Goal: Information Seeking & Learning: Understand process/instructions

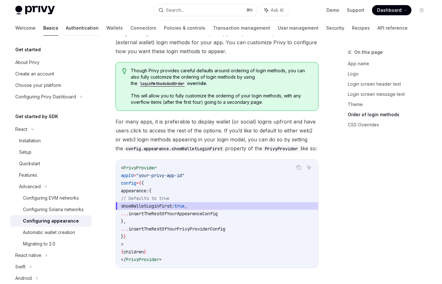
scroll to position [1192, 0]
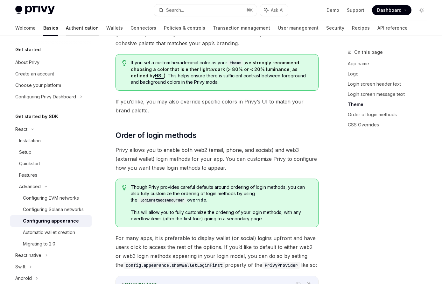
click at [66, 26] on link "Authentication" at bounding box center [82, 27] width 33 height 15
type textarea "*"
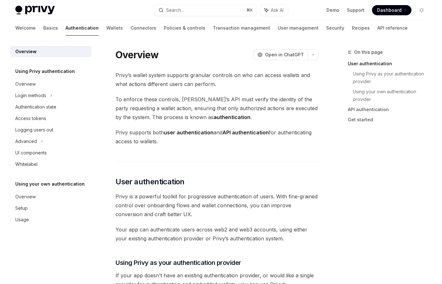
click at [31, 31] on div "Welcome Basics Authentication Wallets Connectors Policies & controls Transactio…" at bounding box center [211, 27] width 392 height 15
click at [43, 29] on link "Basics" at bounding box center [50, 27] width 15 height 15
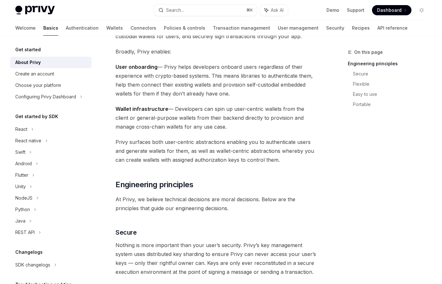
scroll to position [67, 0]
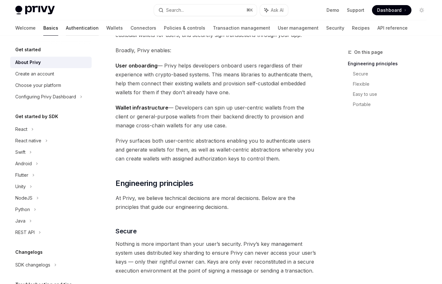
click at [66, 31] on link "Authentication" at bounding box center [82, 27] width 33 height 15
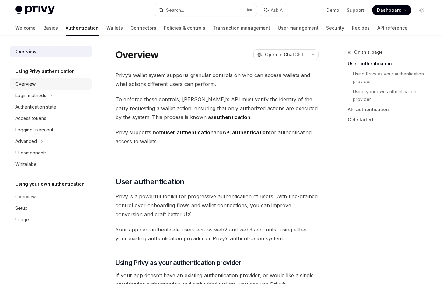
click at [41, 86] on div "Overview" at bounding box center [51, 84] width 73 height 8
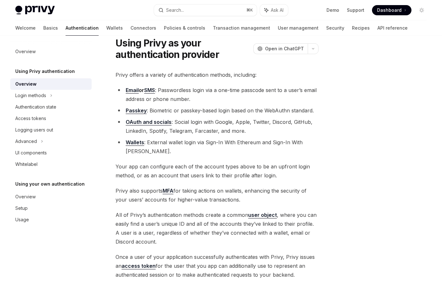
scroll to position [111, 0]
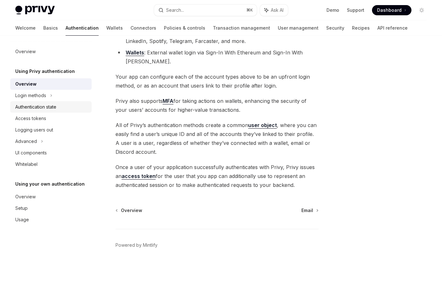
click at [45, 111] on link "Authentication state" at bounding box center [50, 106] width 81 height 11
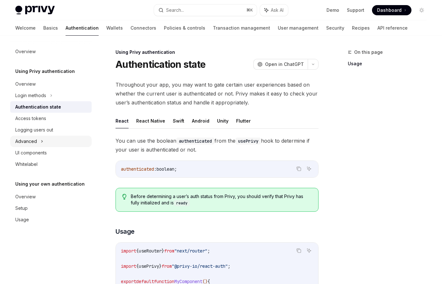
click at [52, 145] on div "Advanced" at bounding box center [50, 140] width 81 height 11
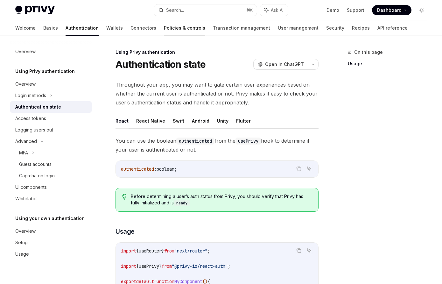
click at [164, 28] on link "Policies & controls" at bounding box center [184, 27] width 41 height 15
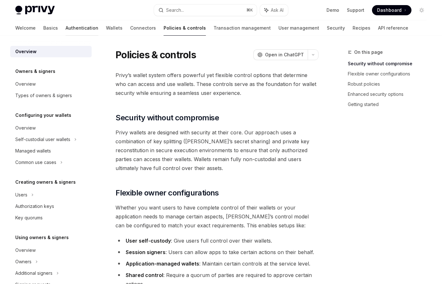
click at [66, 26] on link "Authentication" at bounding box center [82, 27] width 33 height 15
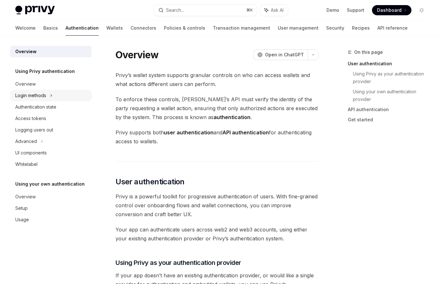
click at [49, 94] on div "Login methods" at bounding box center [50, 95] width 81 height 11
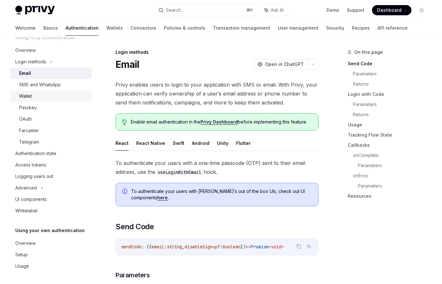
scroll to position [34, 0]
click at [38, 155] on div "Authentication state" at bounding box center [35, 153] width 41 height 8
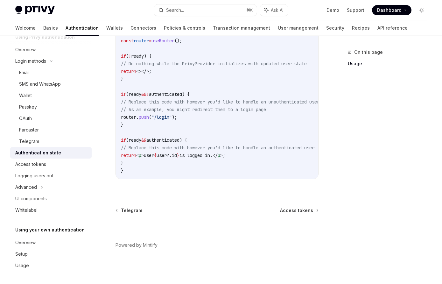
scroll to position [34, 0]
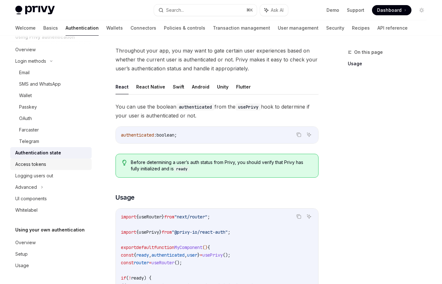
click at [40, 165] on div "Access tokens" at bounding box center [30, 164] width 31 height 8
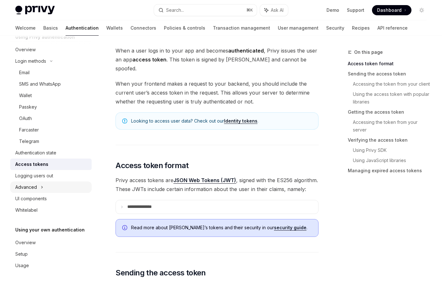
click at [63, 188] on div "Advanced" at bounding box center [50, 186] width 81 height 11
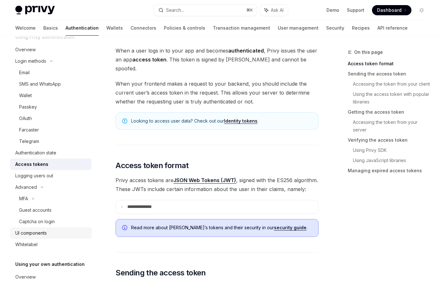
click at [66, 228] on link "UI components" at bounding box center [50, 232] width 81 height 11
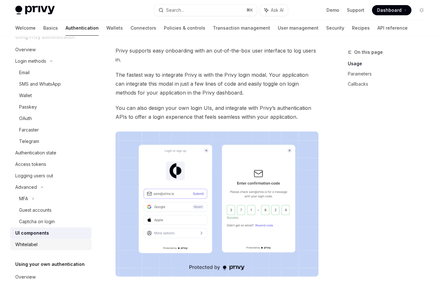
click at [52, 249] on link "Whitelabel" at bounding box center [50, 244] width 81 height 11
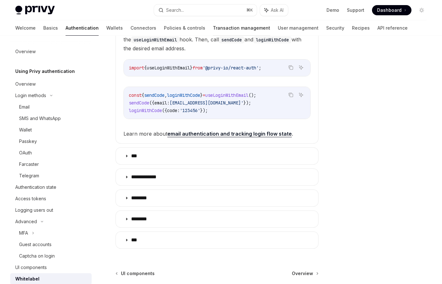
scroll to position [54, 0]
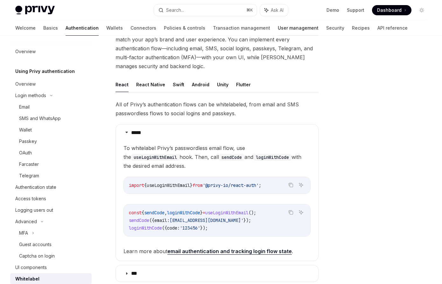
click at [278, 29] on link "User management" at bounding box center [298, 27] width 41 height 15
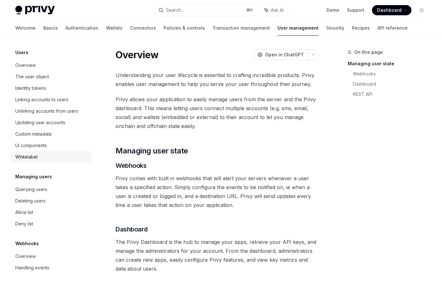
scroll to position [84, 0]
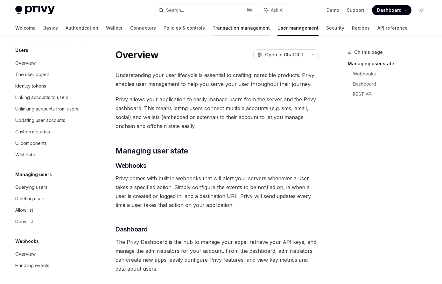
click at [212, 28] on link "Transaction management" at bounding box center [240, 27] width 57 height 15
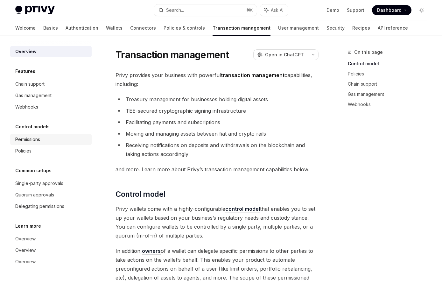
click at [28, 139] on div "Permissions" at bounding box center [27, 139] width 25 height 8
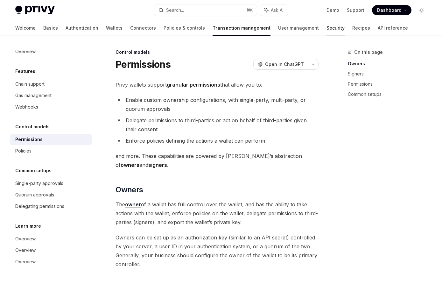
click at [326, 30] on link "Security" at bounding box center [335, 27] width 18 height 15
type textarea "*"
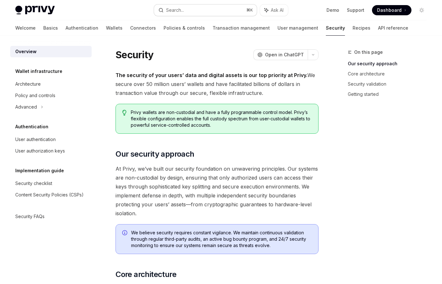
click at [244, 12] on button "Search... ⌘ K" at bounding box center [205, 9] width 102 height 11
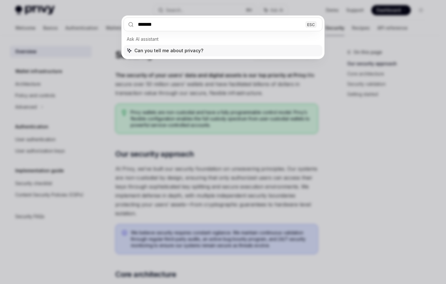
type input "*******"
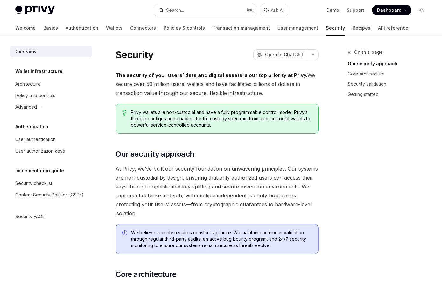
type textarea "*"
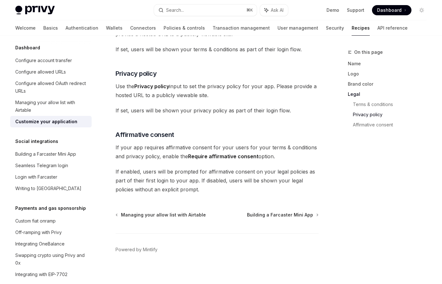
scroll to position [381, 0]
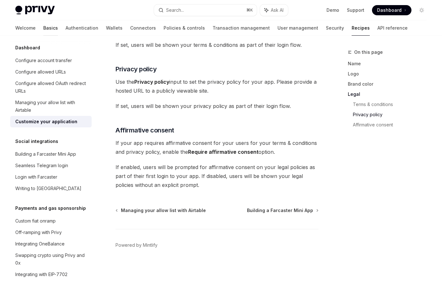
click at [43, 31] on link "Basics" at bounding box center [50, 27] width 15 height 15
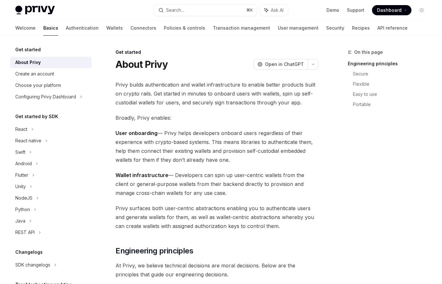
click at [43, 23] on link "Basics" at bounding box center [50, 27] width 15 height 15
click at [38, 47] on h5 "Get started" at bounding box center [27, 50] width 25 height 8
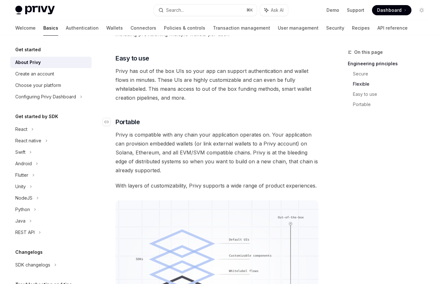
scroll to position [393, 0]
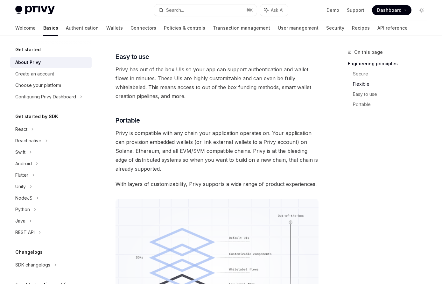
click at [40, 123] on div "Get started by SDK React React native Swift Android Flutter Unity NodeJS Python…" at bounding box center [50, 175] width 81 height 125
click at [40, 129] on div "React" at bounding box center [50, 128] width 81 height 11
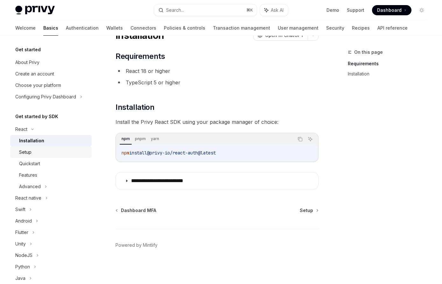
click at [33, 150] on div "Setup" at bounding box center [53, 152] width 69 height 8
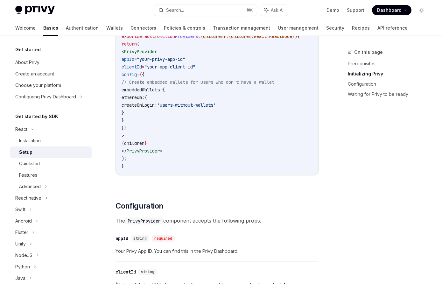
scroll to position [288, 0]
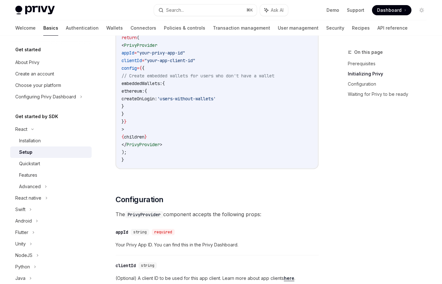
click at [58, 156] on div "Setup" at bounding box center [53, 152] width 69 height 8
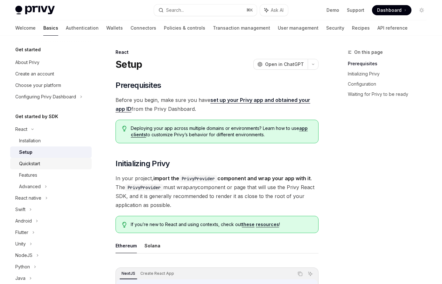
click at [53, 162] on div "Quickstart" at bounding box center [53, 164] width 69 height 8
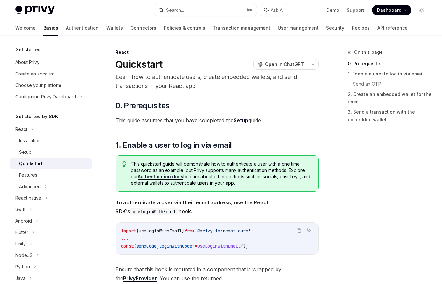
scroll to position [212, 0]
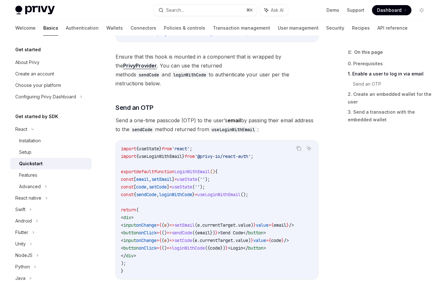
drag, startPoint x: 243, startPoint y: 274, endPoint x: 256, endPoint y: 274, distance: 13.7
click at [256, 274] on div "​ 0. Prerequisites This guide assumes that you have completed the Setup guide. …" at bounding box center [216, 256] width 203 height 736
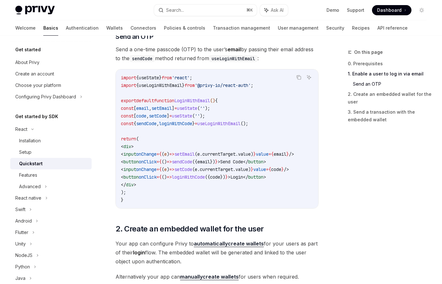
scroll to position [0, 0]
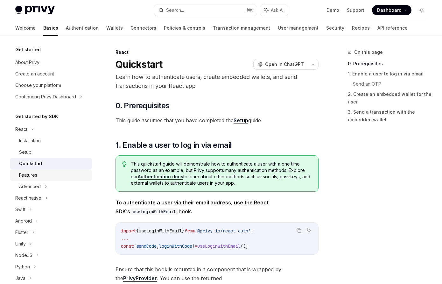
click at [23, 174] on div "Features" at bounding box center [28, 175] width 18 height 8
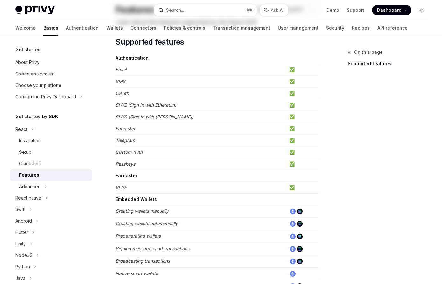
scroll to position [182, 0]
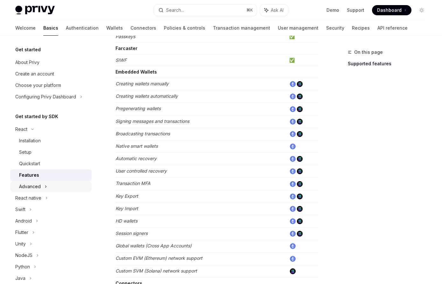
click at [23, 184] on div "Advanced" at bounding box center [30, 187] width 22 height 8
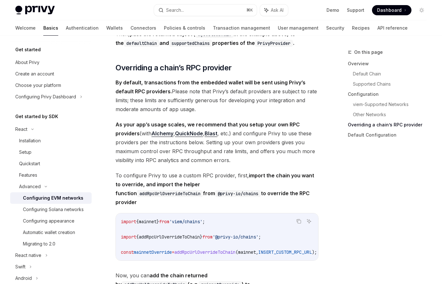
scroll to position [1510, 0]
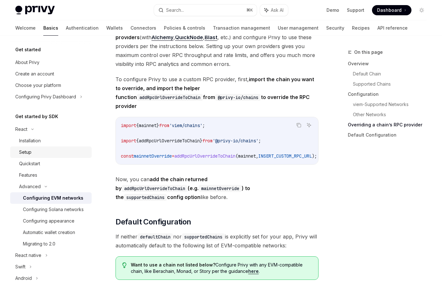
click at [34, 152] on div "Setup" at bounding box center [53, 152] width 69 height 8
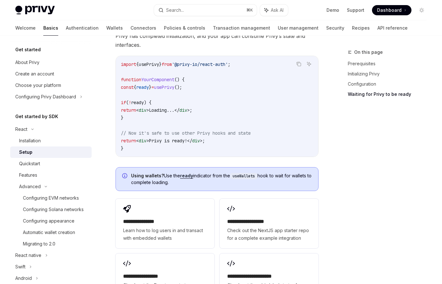
scroll to position [849, 0]
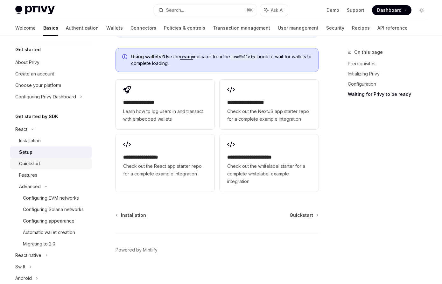
click at [29, 165] on div "Quickstart" at bounding box center [29, 164] width 21 height 8
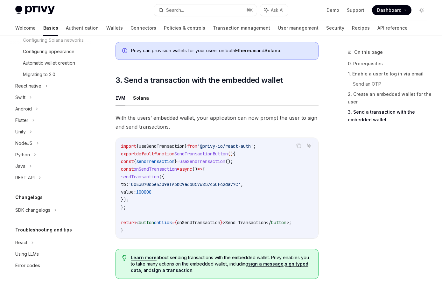
scroll to position [643, 0]
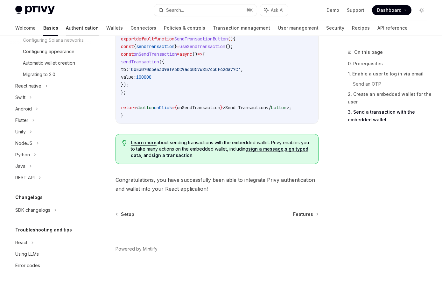
click at [66, 29] on link "Authentication" at bounding box center [82, 27] width 33 height 15
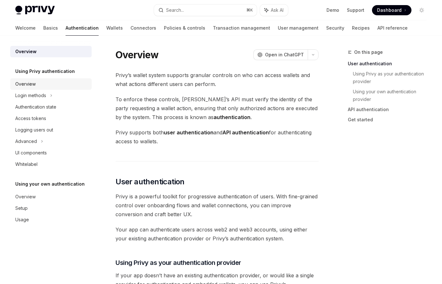
click at [25, 89] on link "Overview" at bounding box center [50, 83] width 81 height 11
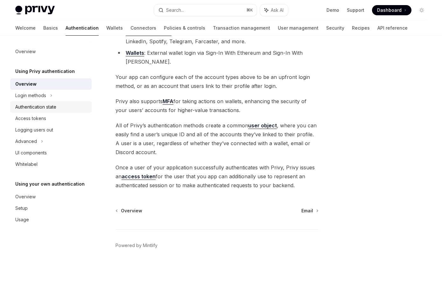
scroll to position [111, 0]
click at [57, 97] on div "Login methods" at bounding box center [50, 95] width 81 height 11
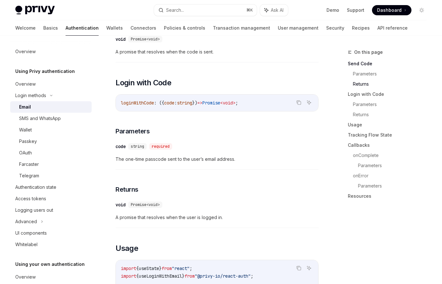
scroll to position [344, 0]
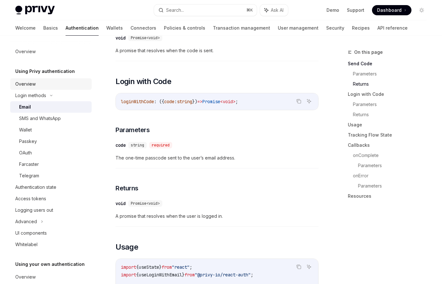
click at [38, 82] on div "Overview" at bounding box center [51, 84] width 73 height 8
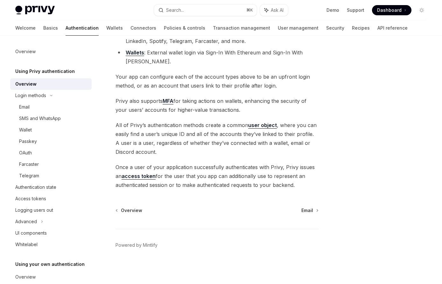
scroll to position [1, 0]
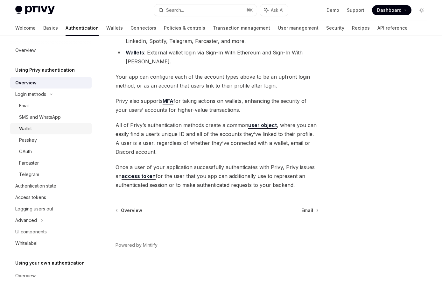
click at [39, 127] on div "Wallet" at bounding box center [53, 129] width 69 height 8
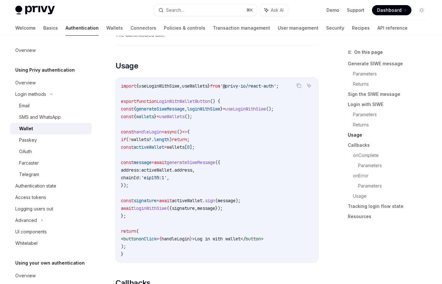
scroll to position [767, 0]
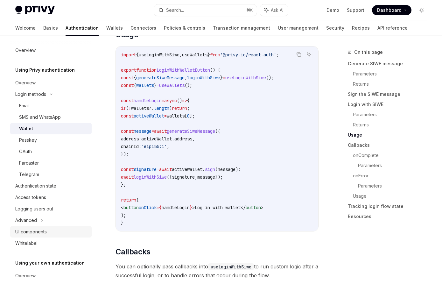
click at [53, 228] on div "UI components" at bounding box center [51, 232] width 73 height 8
type textarea "*"
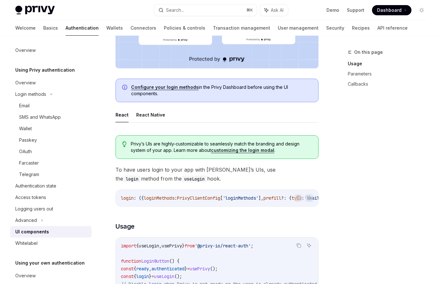
scroll to position [384, 0]
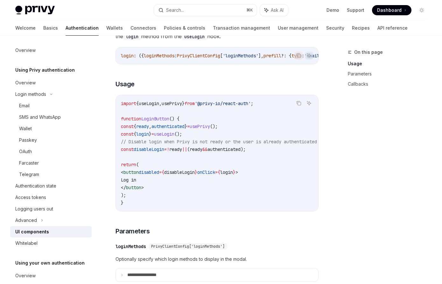
click at [174, 136] on span "useLogin" at bounding box center [164, 134] width 20 height 6
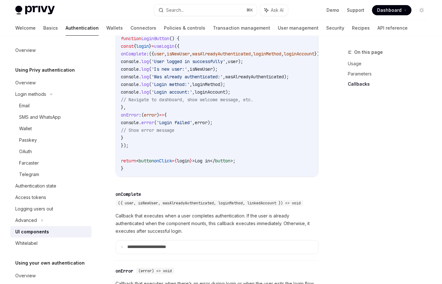
scroll to position [796, 0]
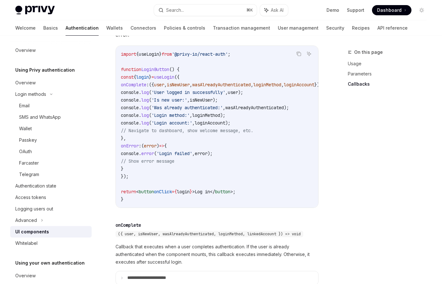
click at [192, 126] on span "'Login account:'" at bounding box center [171, 123] width 41 height 6
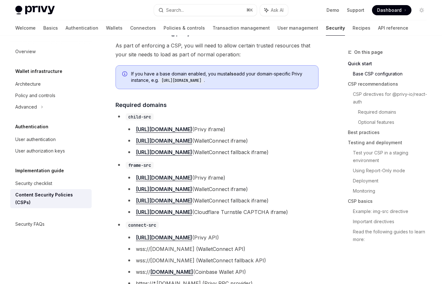
scroll to position [14, 0]
